Goal: Use online tool/utility: Utilize a website feature to perform a specific function

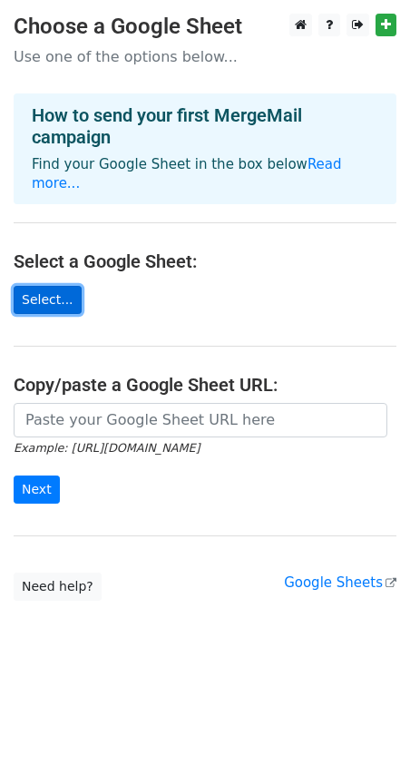
click at [63, 286] on link "Select..." at bounding box center [48, 300] width 68 height 28
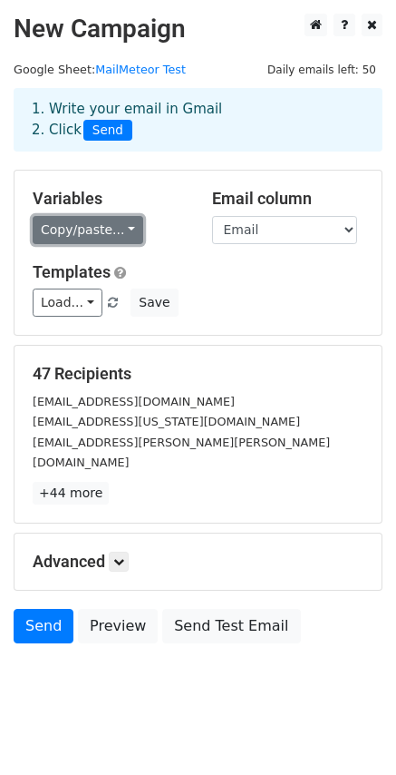
click at [114, 239] on link "Copy/paste..." at bounding box center [88, 230] width 111 height 28
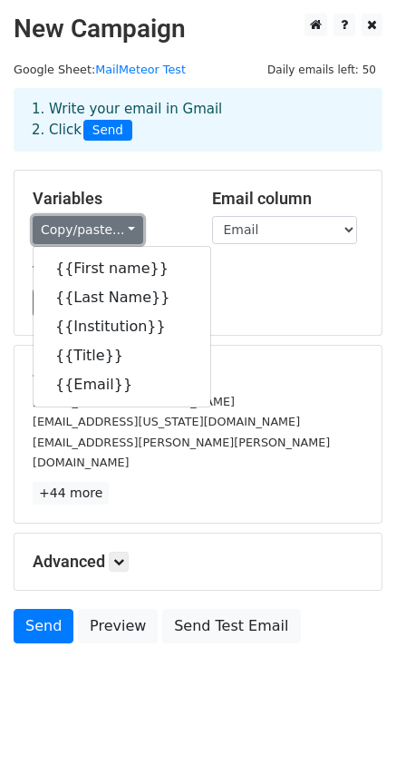
click at [114, 239] on link "Copy/paste..." at bounding box center [88, 230] width 111 height 28
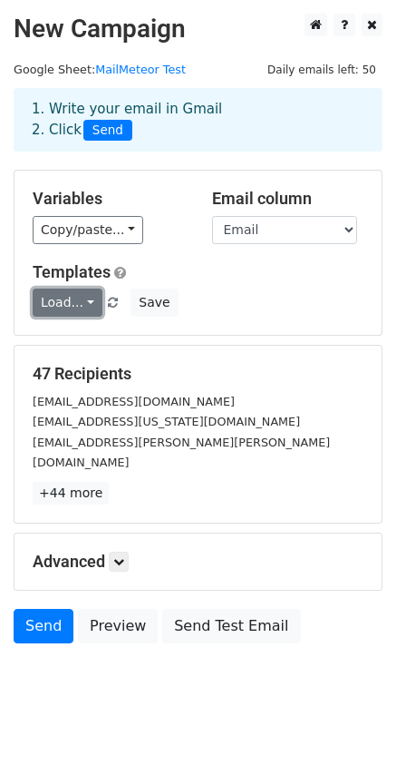
click at [85, 303] on link "Load..." at bounding box center [68, 302] width 70 height 28
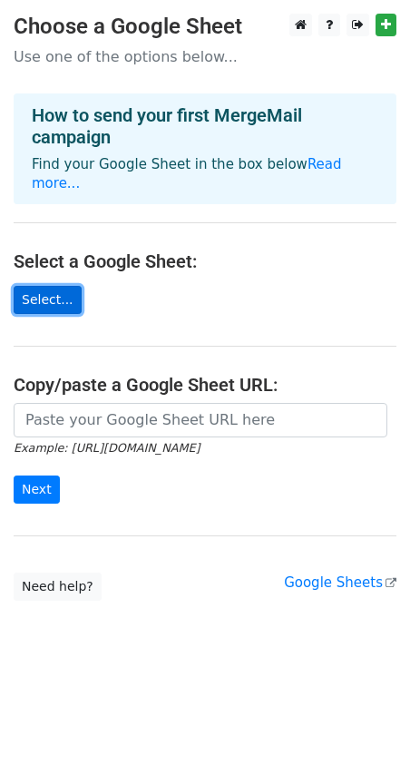
click at [43, 288] on link "Select..." at bounding box center [48, 300] width 68 height 28
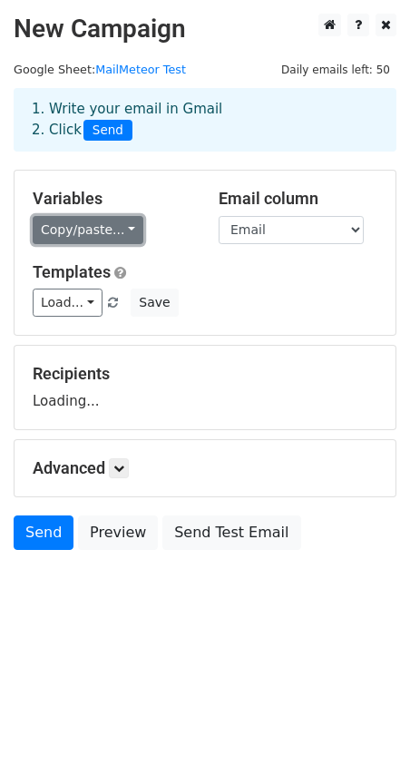
click at [121, 227] on link "Copy/paste..." at bounding box center [88, 230] width 111 height 28
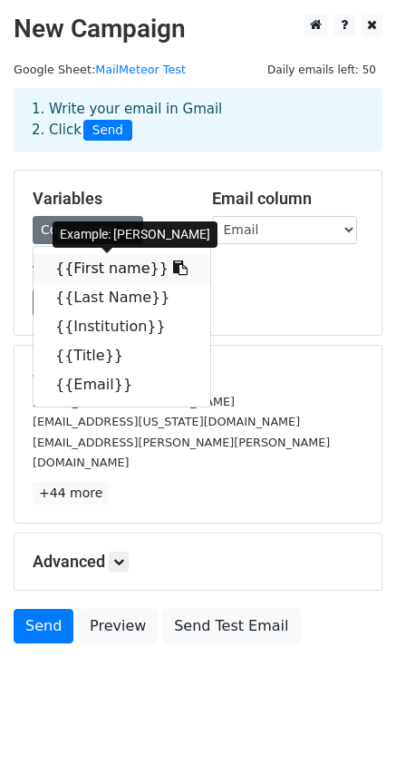
click at [96, 265] on link "{{First name}}" at bounding box center [122, 268] width 177 height 29
